Goal: Download file/media

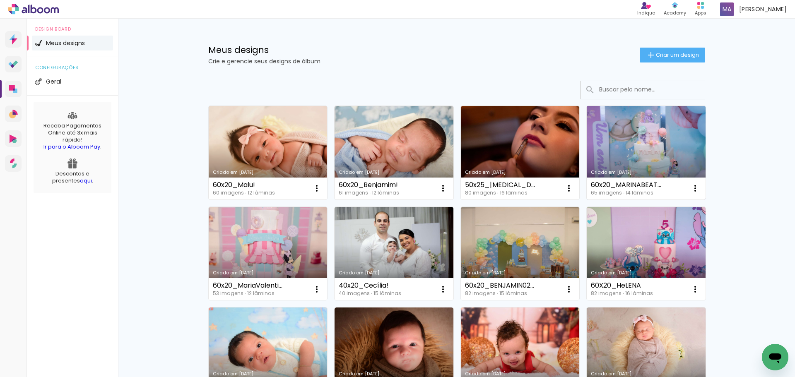
click at [645, 154] on link "Criado em [DATE]" at bounding box center [646, 153] width 119 height 94
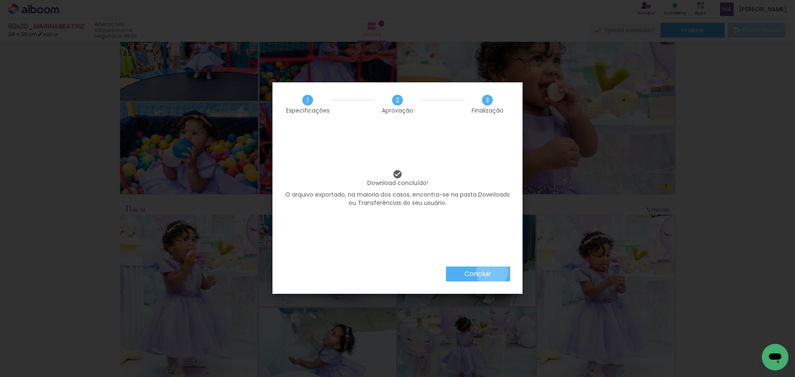
click at [491, 272] on paper-button "Concluir" at bounding box center [478, 274] width 64 height 15
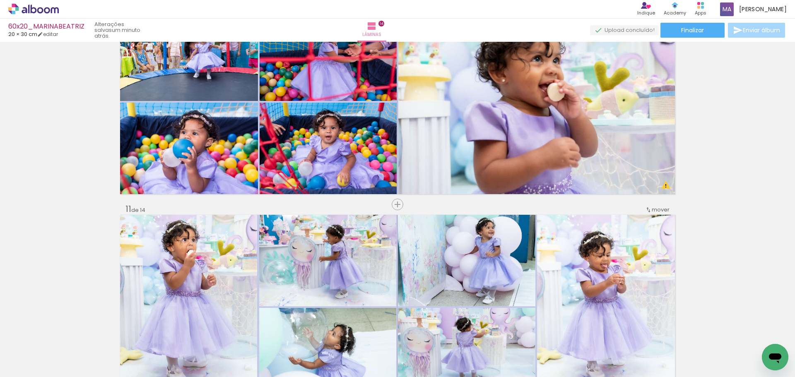
click at [496, 239] on quentale-photo at bounding box center [466, 260] width 137 height 91
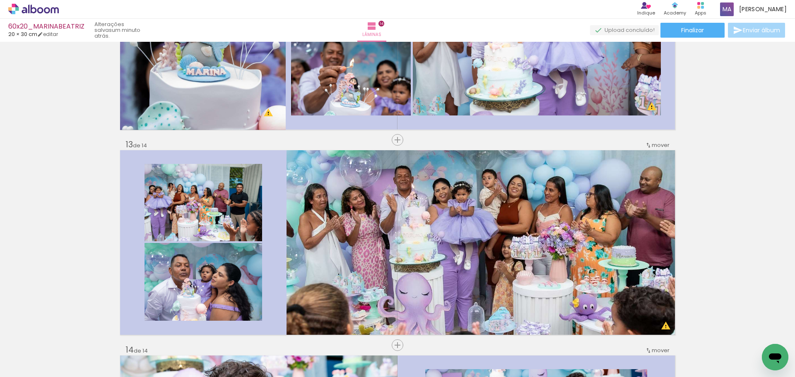
scroll to position [2442, 0]
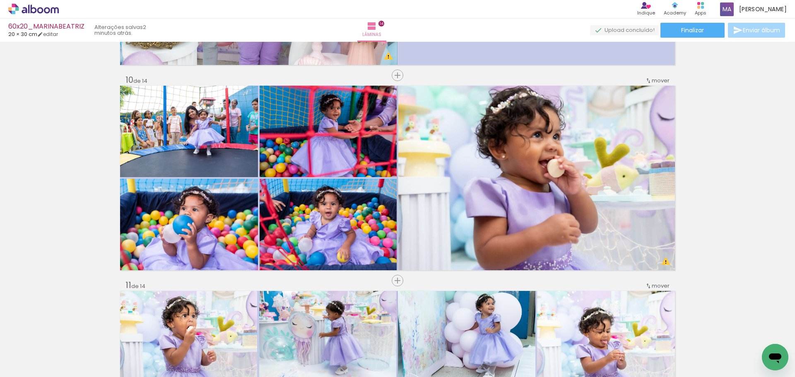
scroll to position [1822, 0]
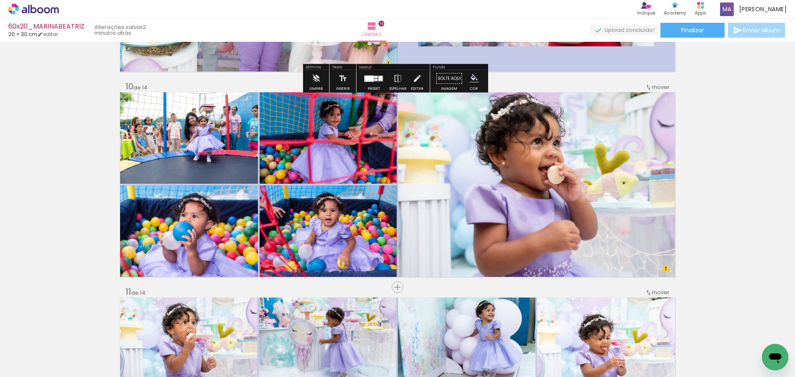
click at [33, 12] on icon at bounding box center [33, 9] width 51 height 11
